Goal: Information Seeking & Learning: Learn about a topic

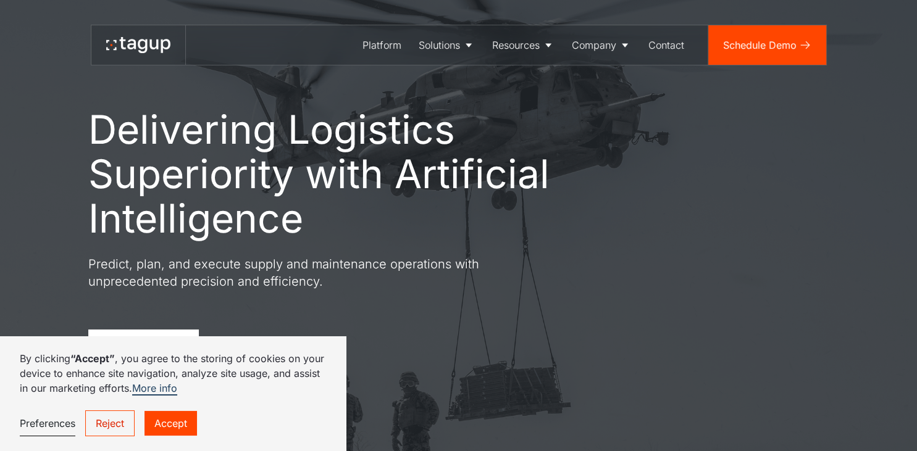
click at [193, 428] on link "Accept" at bounding box center [170, 423] width 52 height 25
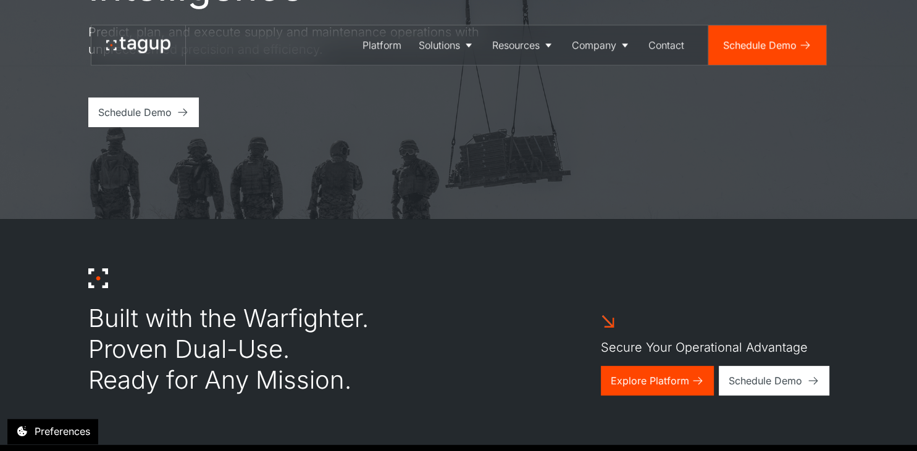
scroll to position [260, 0]
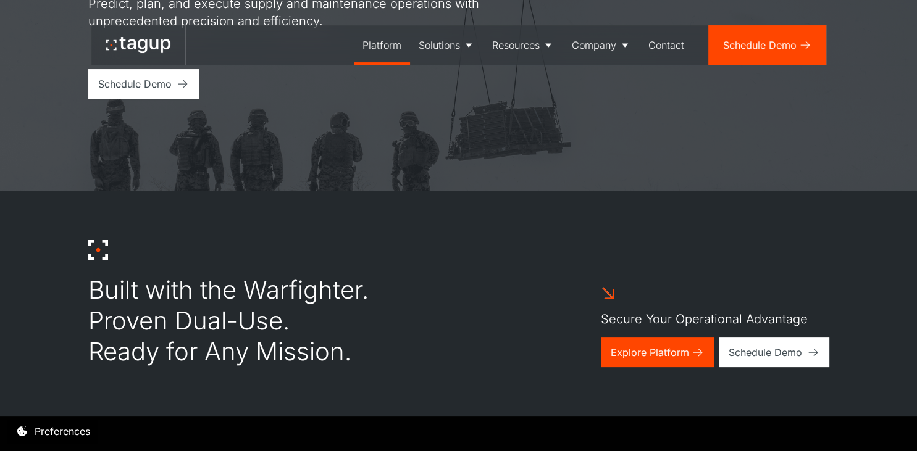
click at [388, 43] on div "Platform" at bounding box center [381, 45] width 39 height 15
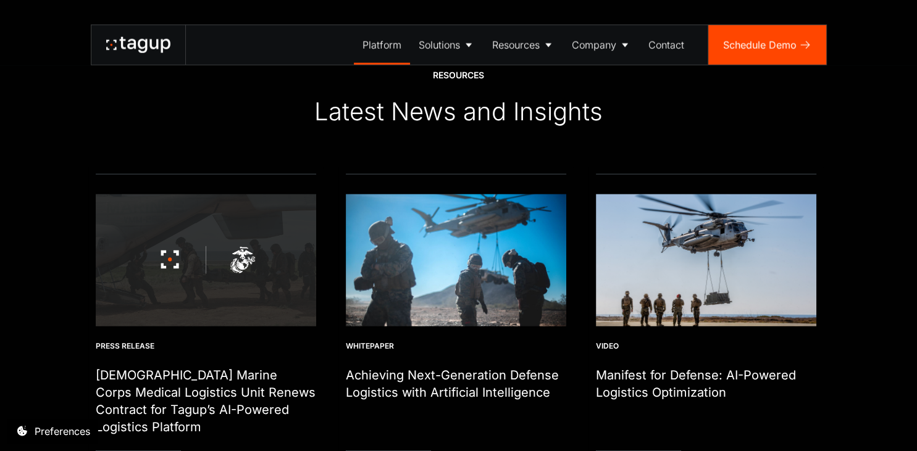
scroll to position [2933, 0]
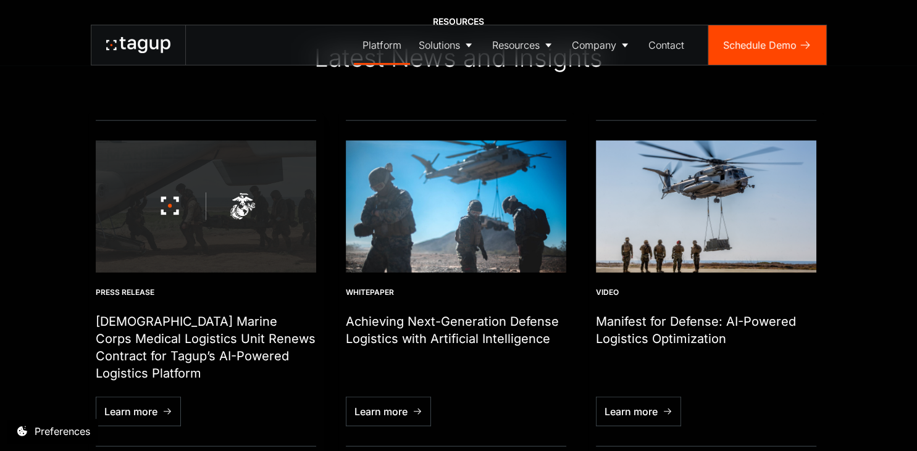
click at [198, 235] on img "1 / 6" at bounding box center [206, 207] width 220 height 132
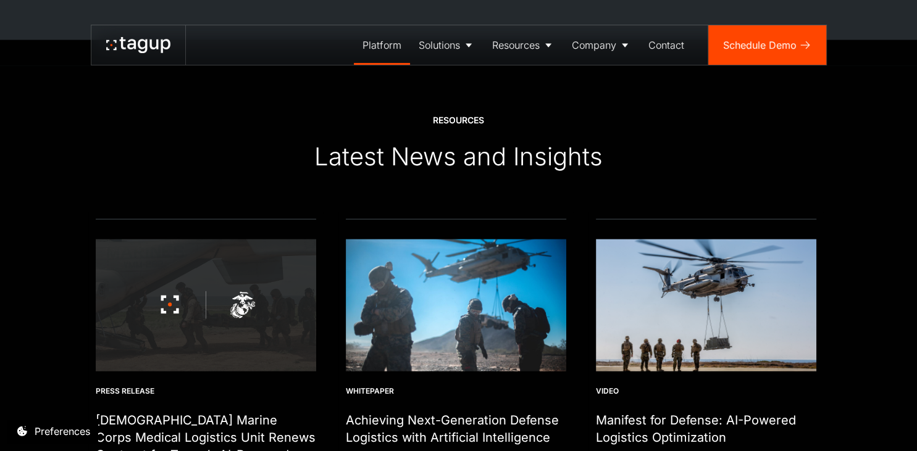
scroll to position [2573, 0]
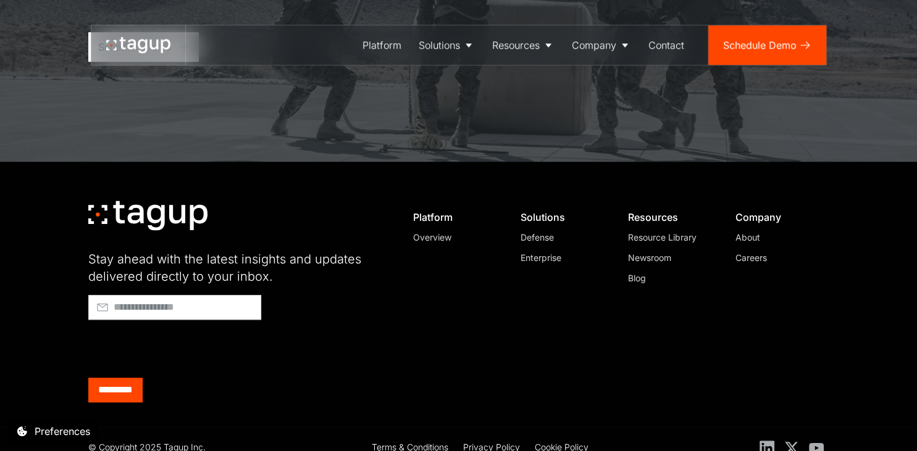
scroll to position [1088, 0]
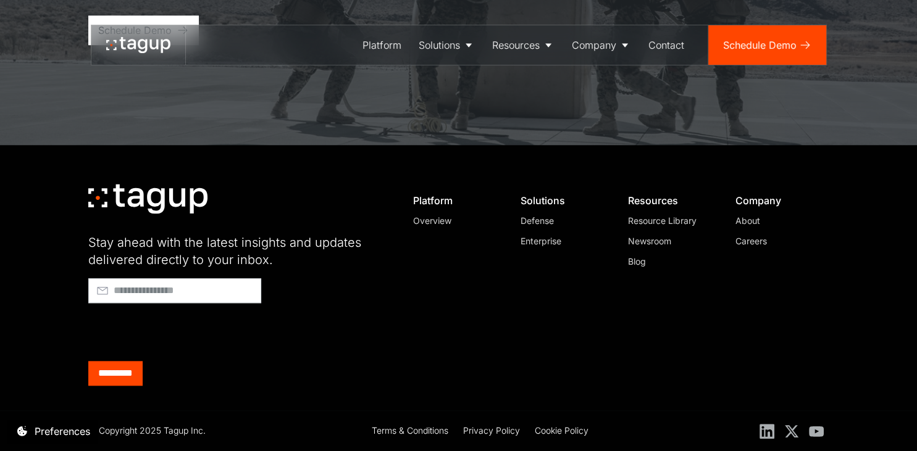
click at [546, 241] on div "Enterprise" at bounding box center [562, 241] width 84 height 13
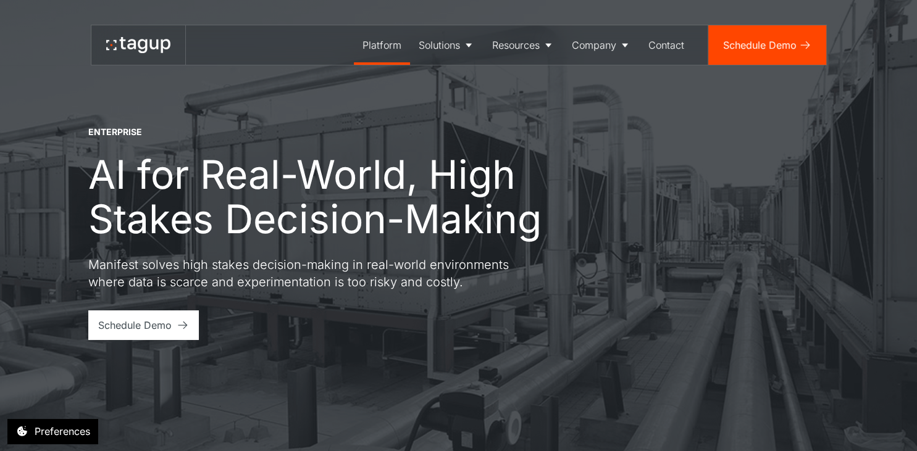
click at [369, 48] on div "Platform" at bounding box center [381, 45] width 39 height 15
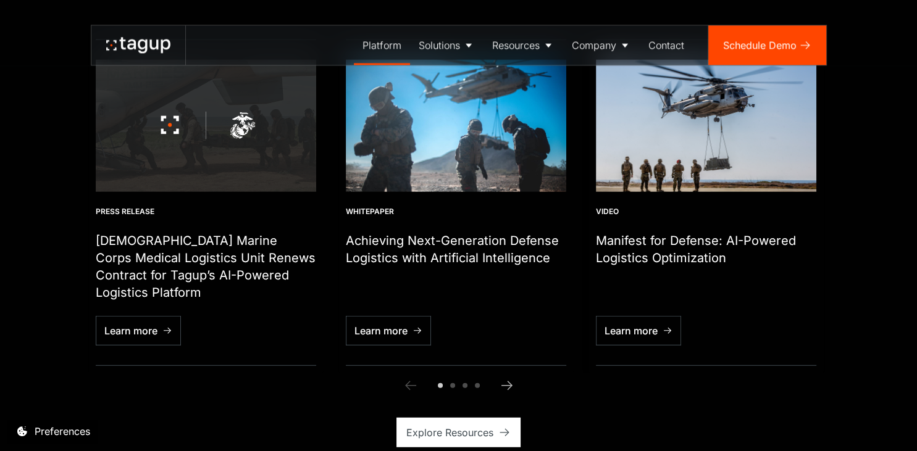
scroll to position [3128, 0]
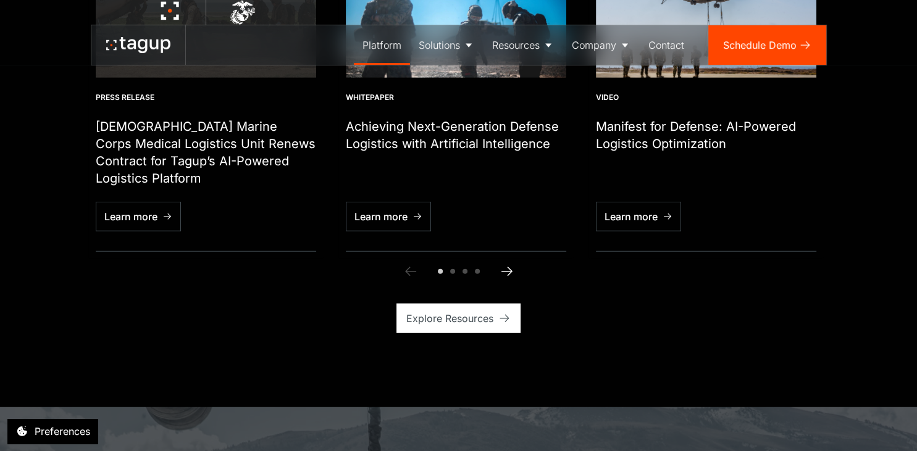
click at [510, 267] on icon "Next slide" at bounding box center [506, 271] width 15 height 15
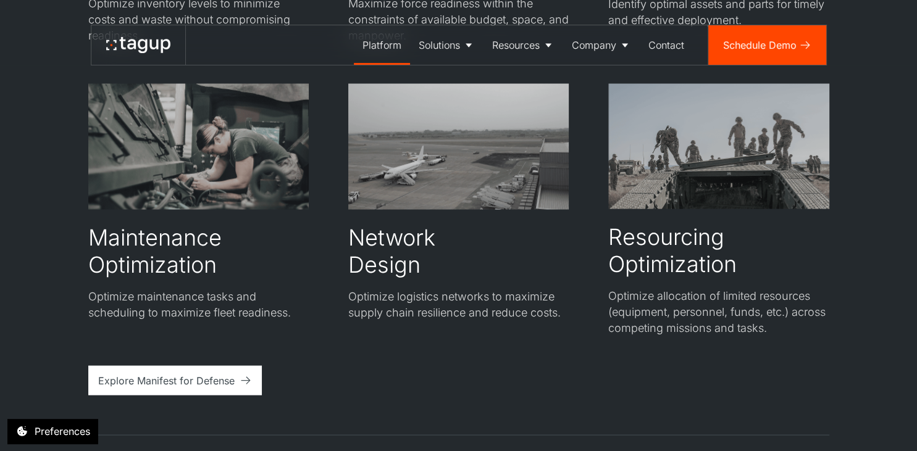
scroll to position [2216, 0]
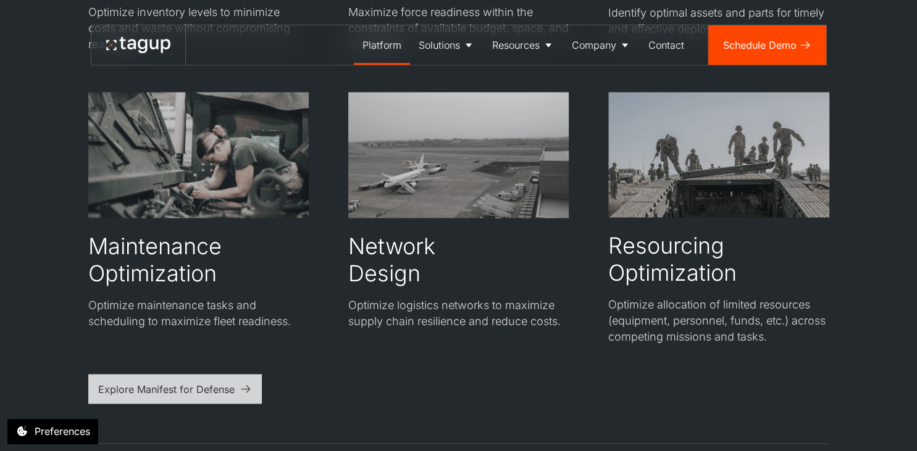
click at [231, 393] on div "Explore Manifest for Defense" at bounding box center [166, 388] width 136 height 15
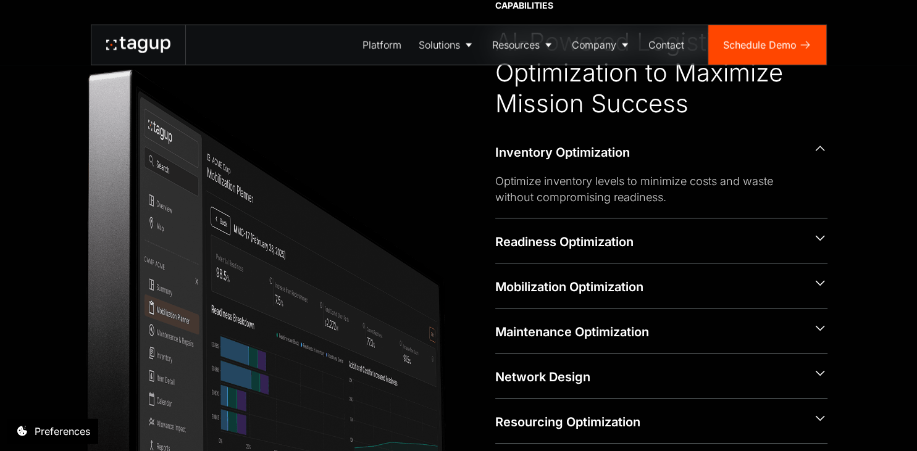
scroll to position [521, 0]
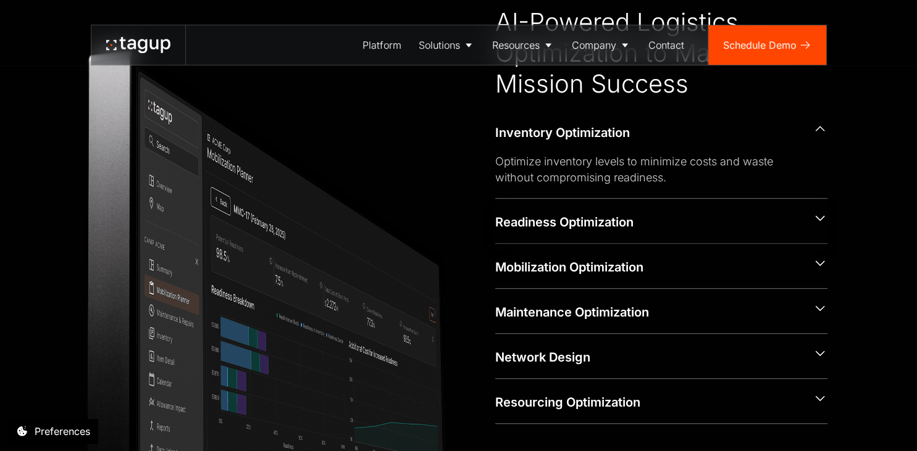
click at [820, 219] on icon at bounding box center [819, 217] width 15 height 15
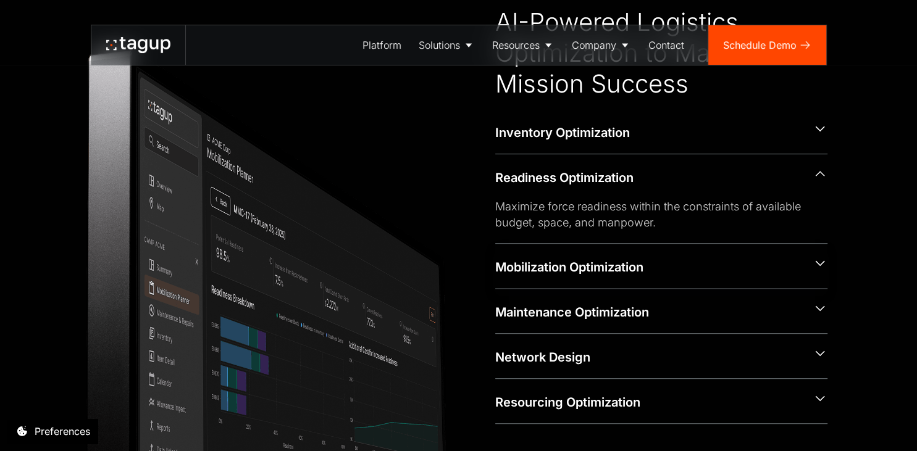
click at [818, 263] on icon at bounding box center [819, 263] width 9 height 6
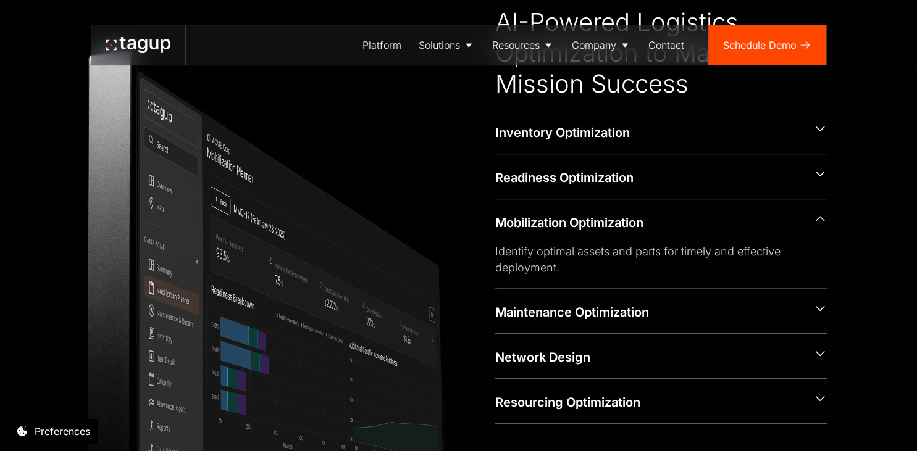
scroll to position [586, 0]
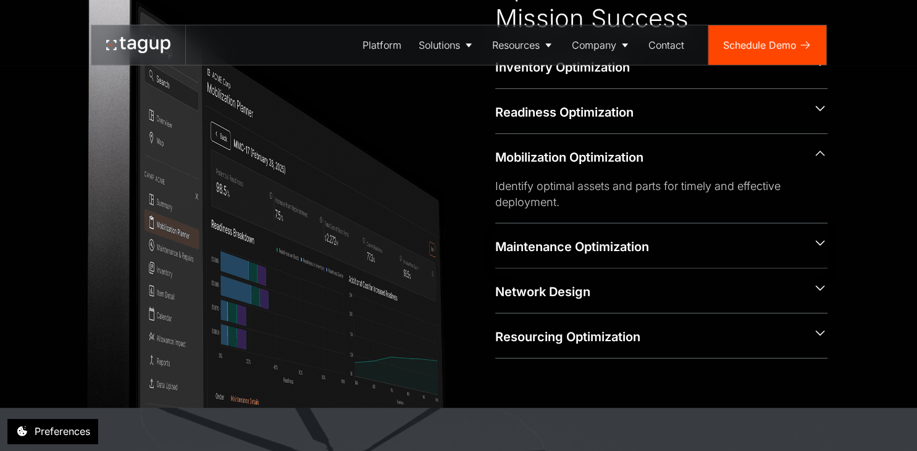
click at [817, 246] on icon at bounding box center [819, 242] width 15 height 15
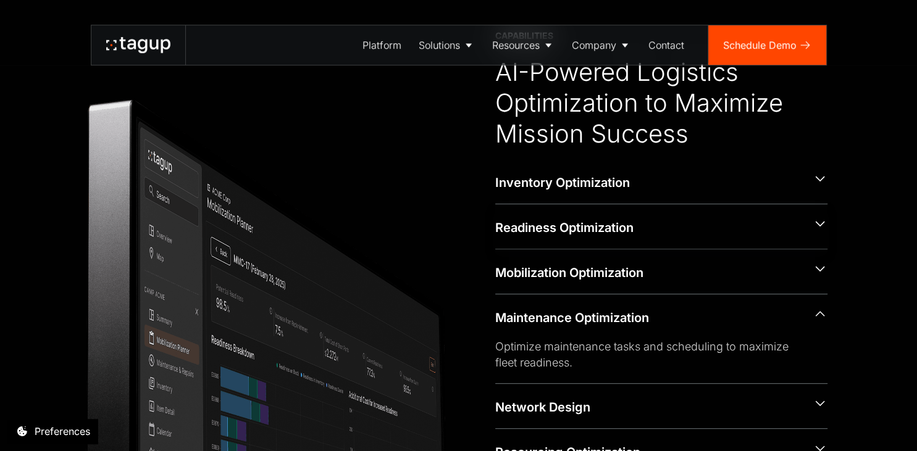
scroll to position [456, 0]
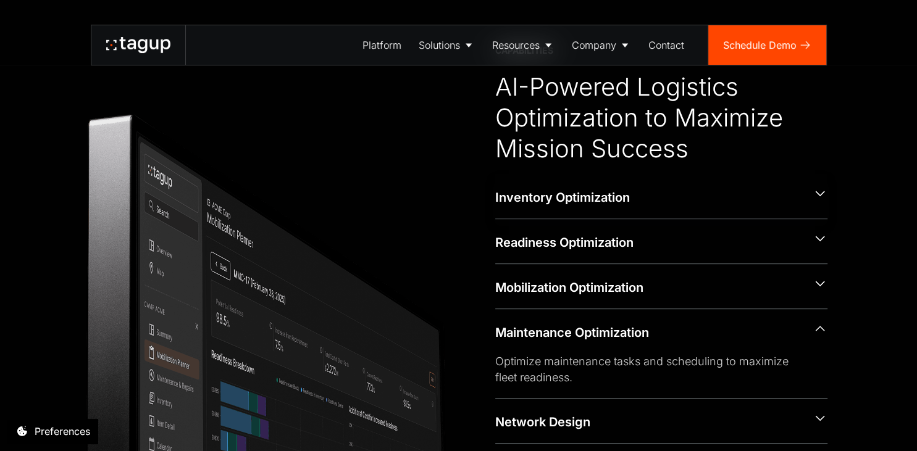
click at [816, 196] on icon at bounding box center [819, 193] width 15 height 15
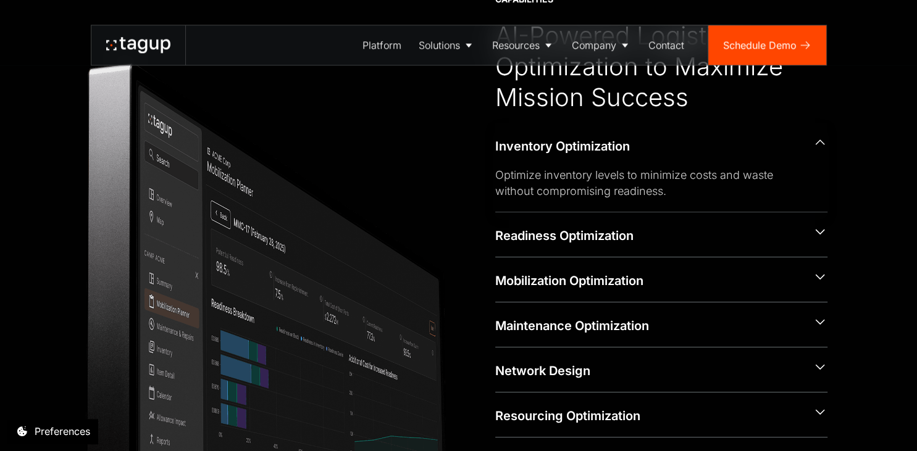
scroll to position [521, 0]
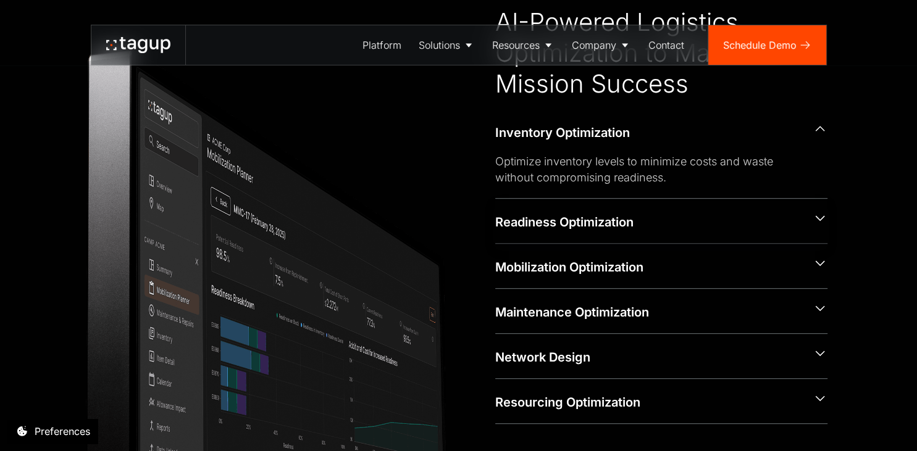
click at [819, 223] on icon at bounding box center [819, 217] width 15 height 15
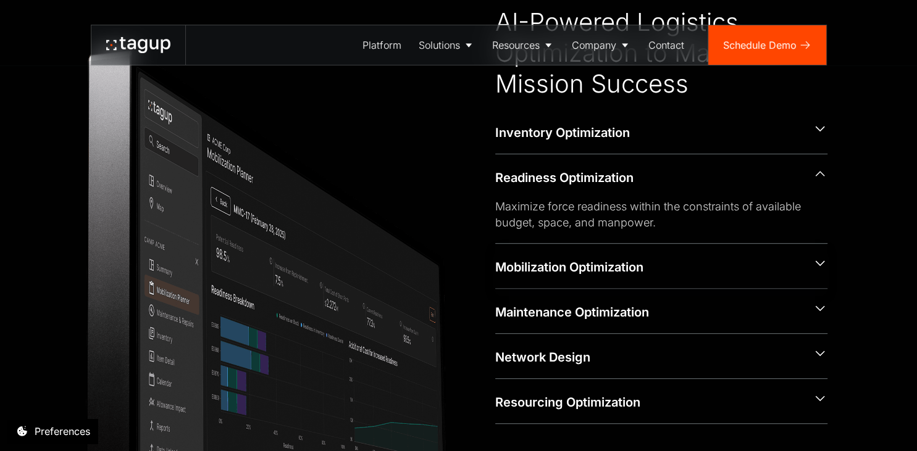
click at [823, 265] on icon at bounding box center [819, 263] width 9 height 6
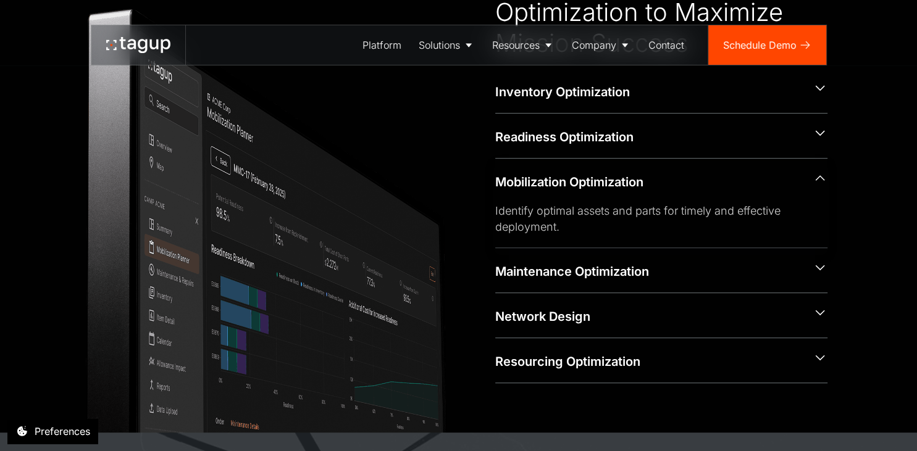
scroll to position [586, 0]
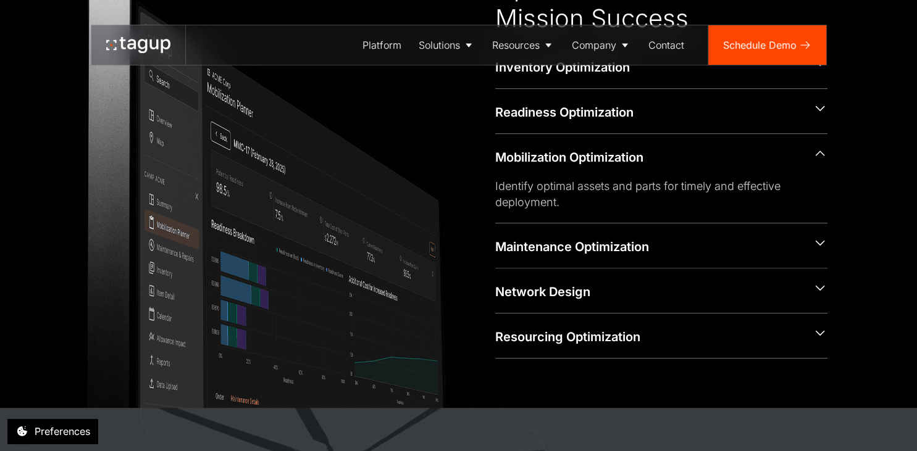
click at [699, 249] on div "Maintenance Optimization" at bounding box center [648, 246] width 307 height 17
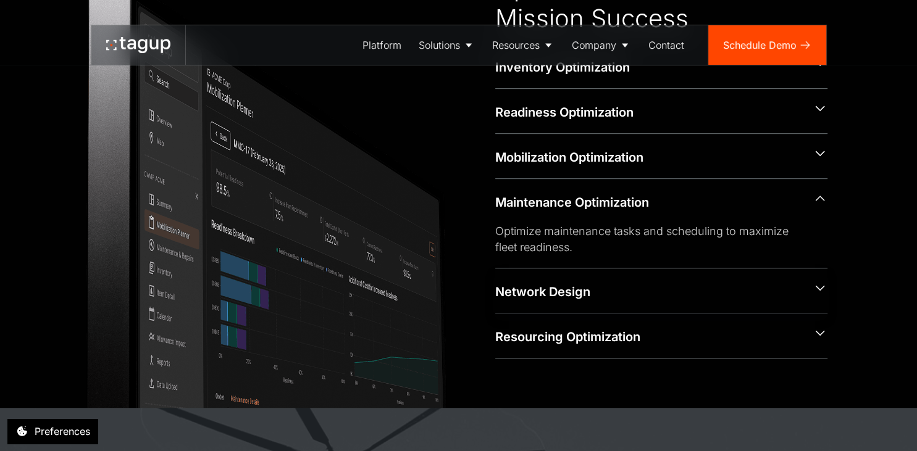
click at [706, 301] on div "Network Design" at bounding box center [661, 291] width 332 height 44
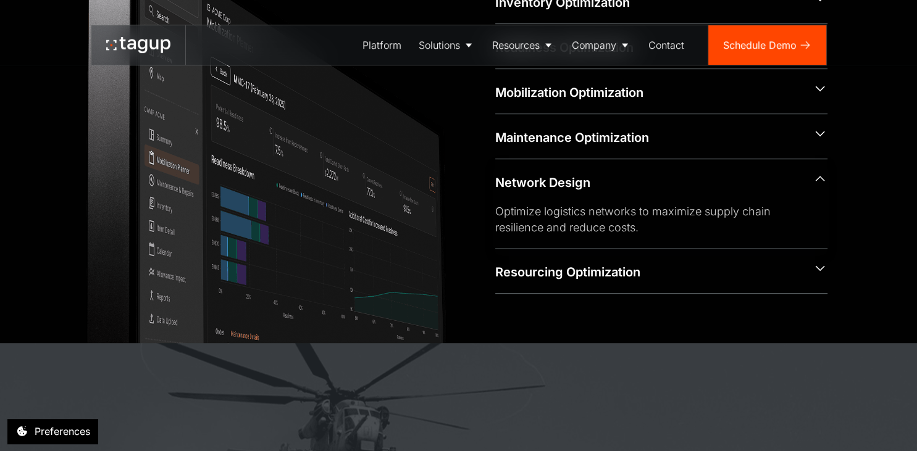
scroll to position [651, 0]
click at [699, 285] on div "Resourcing Optimization" at bounding box center [661, 271] width 332 height 44
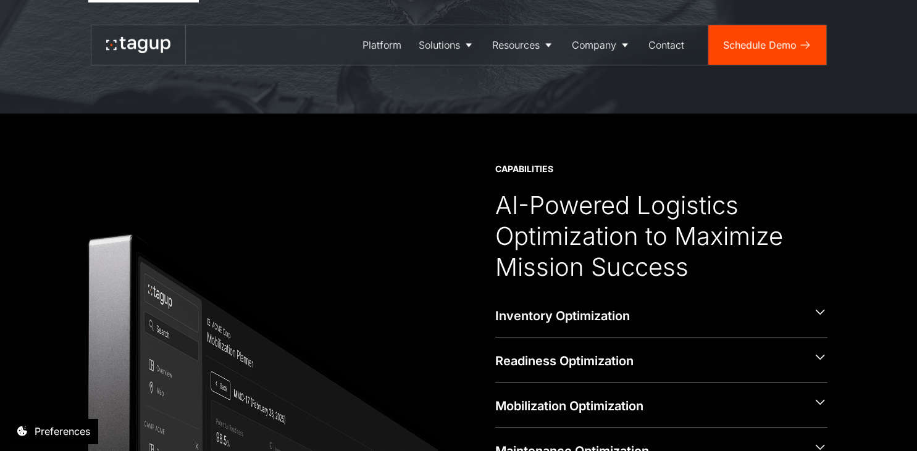
scroll to position [195, 0]
